Goal: Check status: Check status

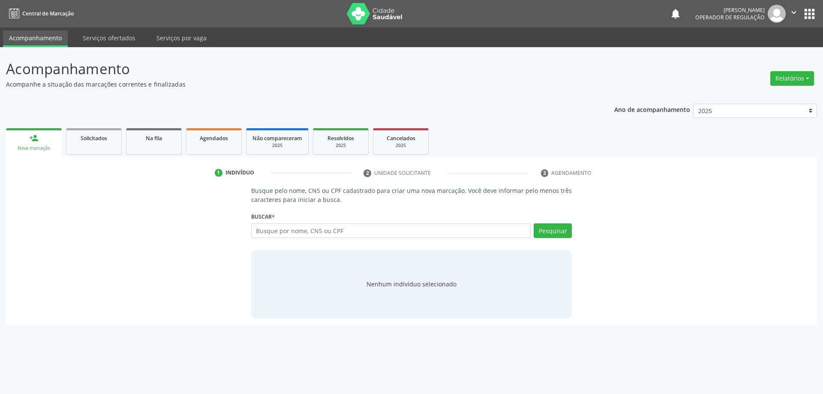
click at [295, 229] on input "text" at bounding box center [391, 230] width 280 height 15
type input "700 5069 8580 5353"
click at [551, 229] on button "Pesquisar" at bounding box center [553, 230] width 38 height 15
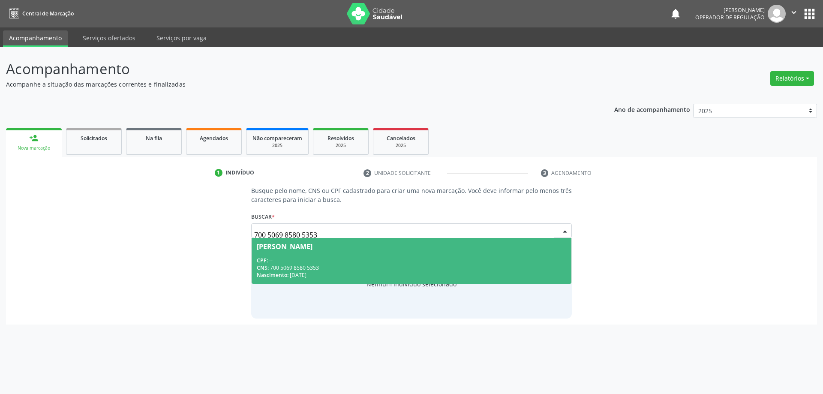
click at [372, 258] on div "CPF: --" at bounding box center [412, 260] width 310 height 7
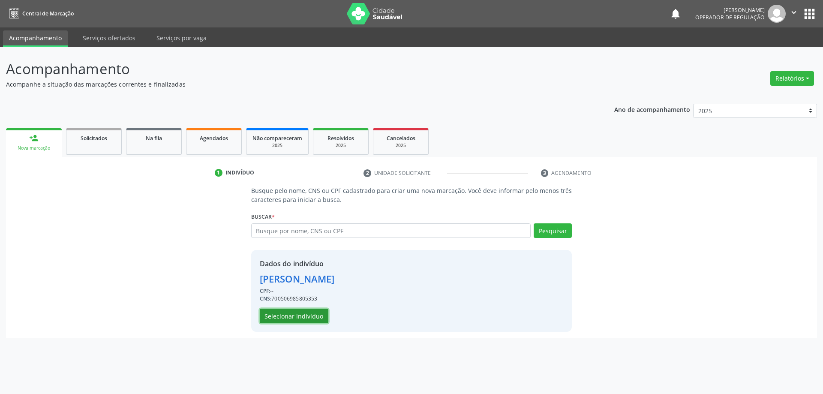
click at [287, 312] on button "Selecionar indivíduo" at bounding box center [294, 316] width 69 height 15
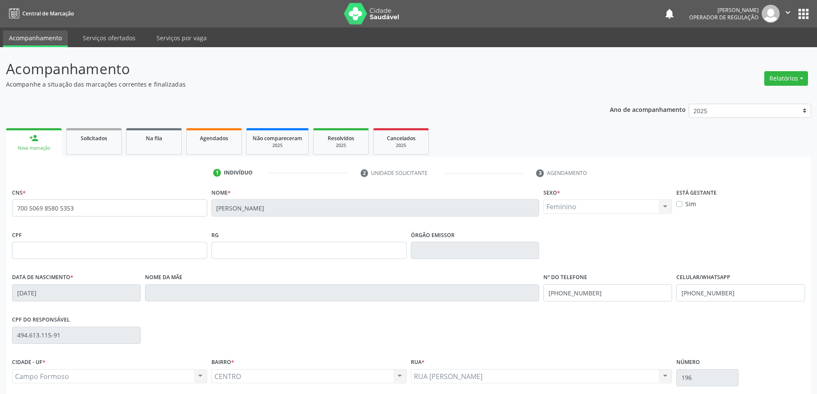
click at [31, 138] on div "person_add" at bounding box center [33, 137] width 9 height 9
click at [30, 139] on div "person_add" at bounding box center [33, 137] width 9 height 9
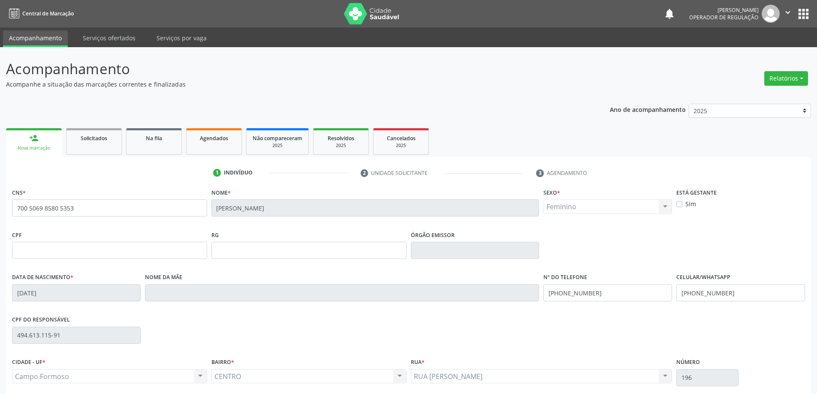
click at [30, 139] on div "person_add" at bounding box center [33, 137] width 9 height 9
